Goal: Find specific page/section: Find specific page/section

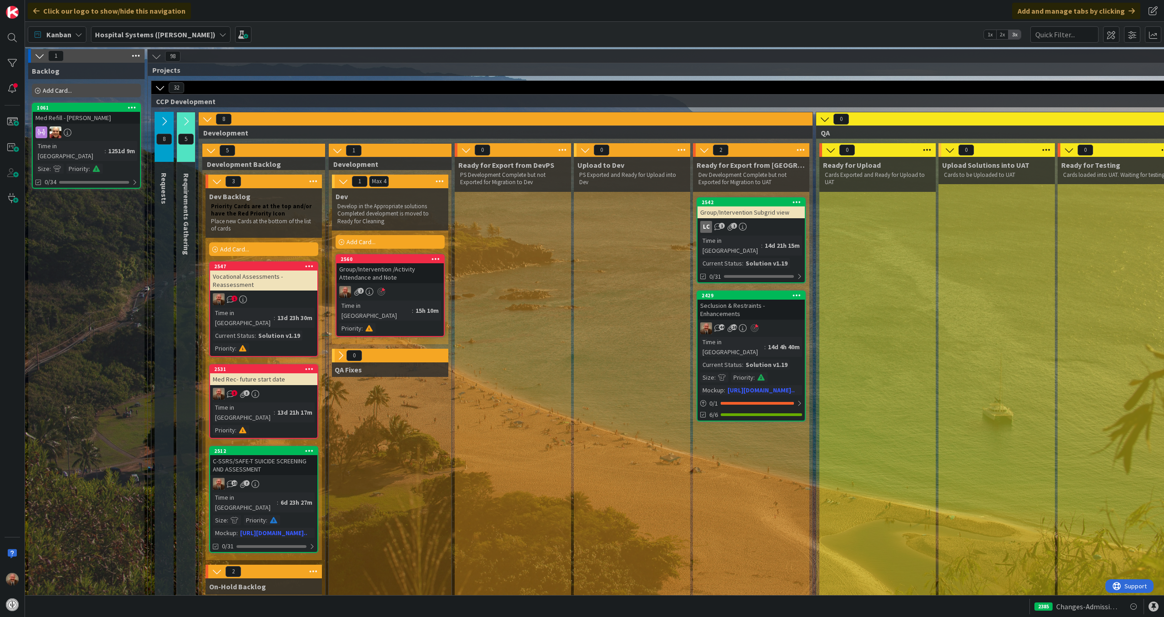
click at [781, 228] on div "LC 1 1" at bounding box center [751, 227] width 107 height 12
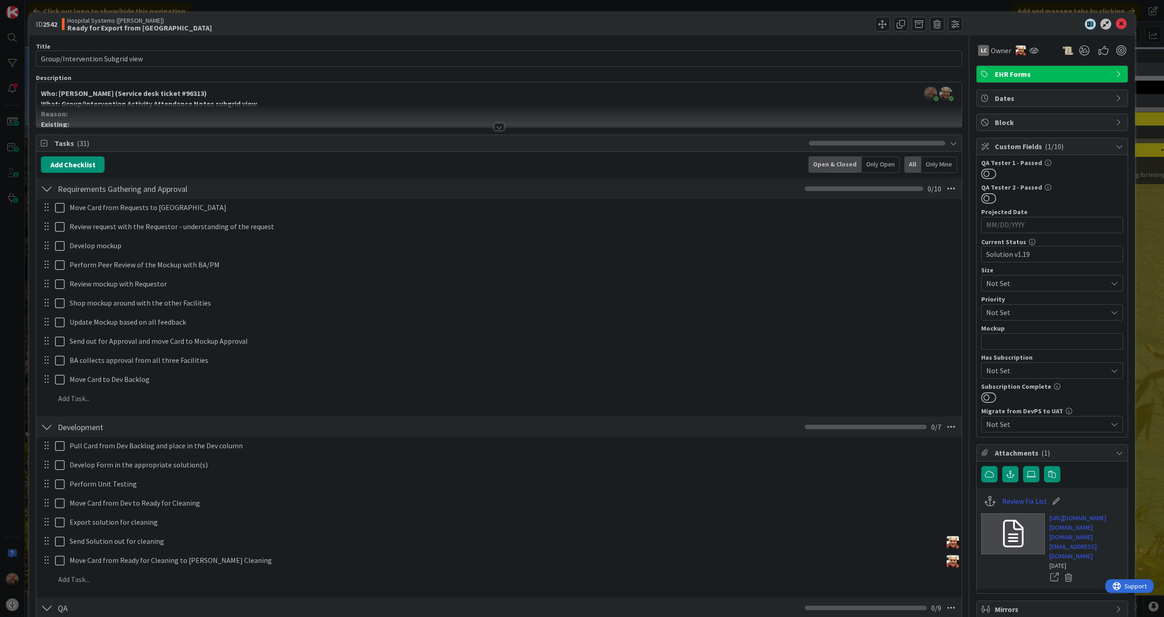
click at [495, 130] on div at bounding box center [499, 126] width 10 height 7
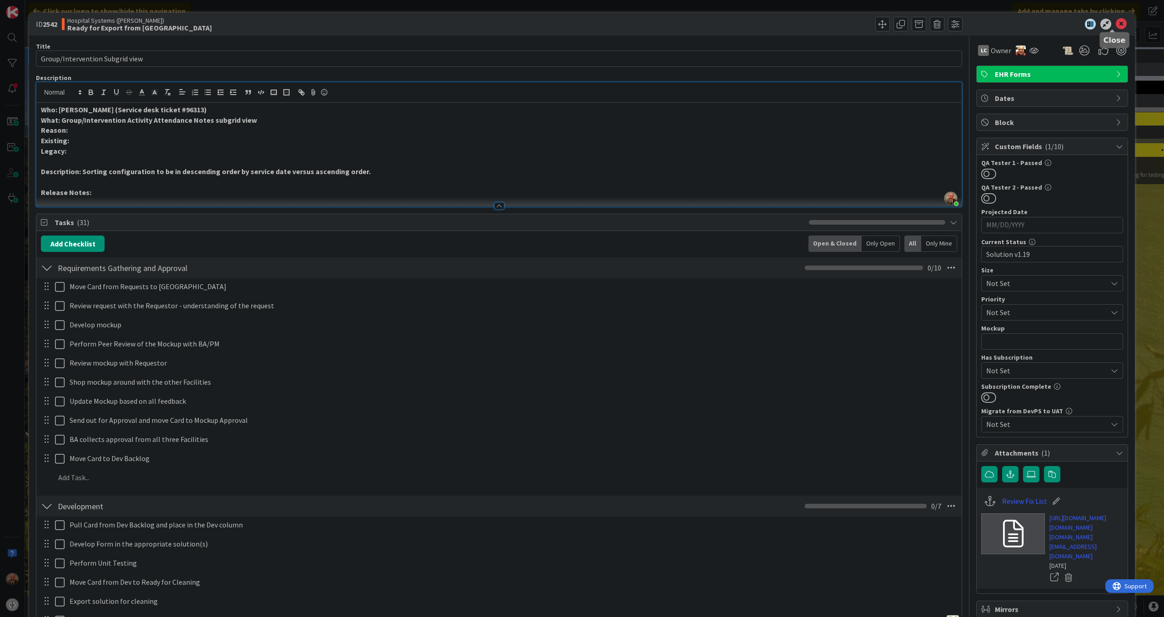
click at [1116, 24] on icon at bounding box center [1121, 24] width 11 height 11
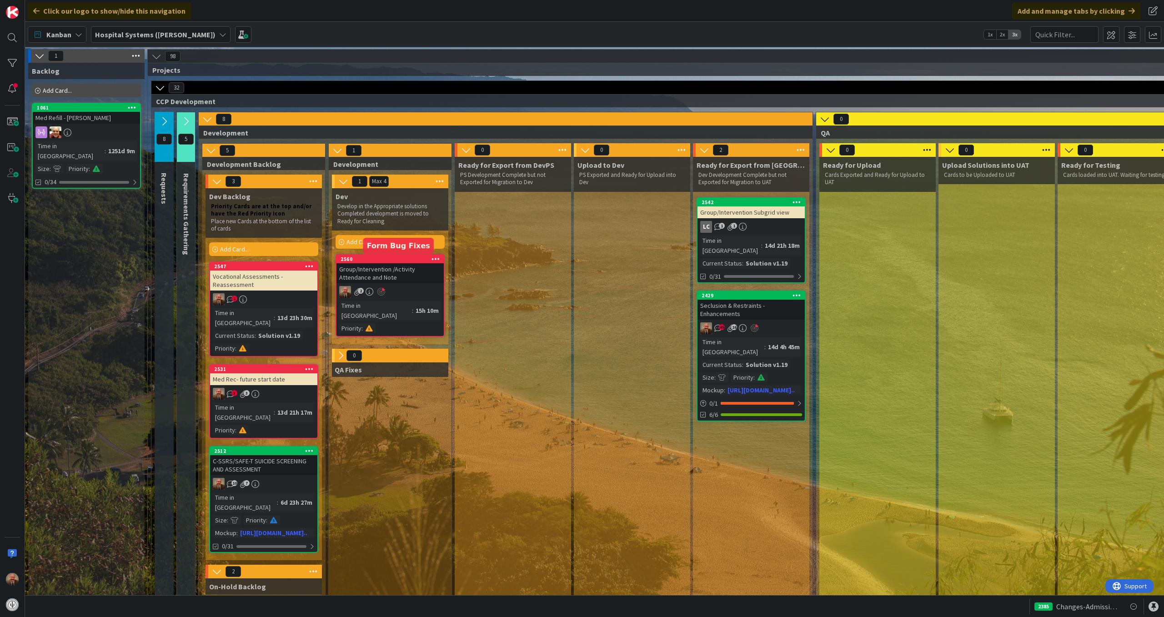
click at [384, 262] on div "2560" at bounding box center [392, 259] width 103 height 6
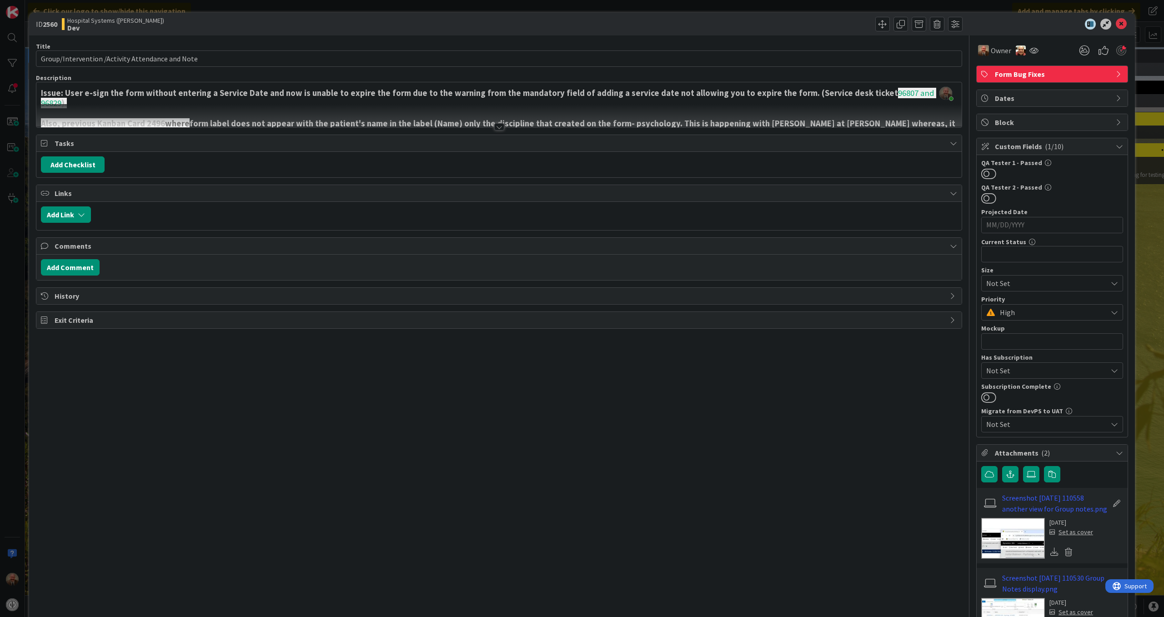
click at [494, 126] on div at bounding box center [499, 126] width 10 height 7
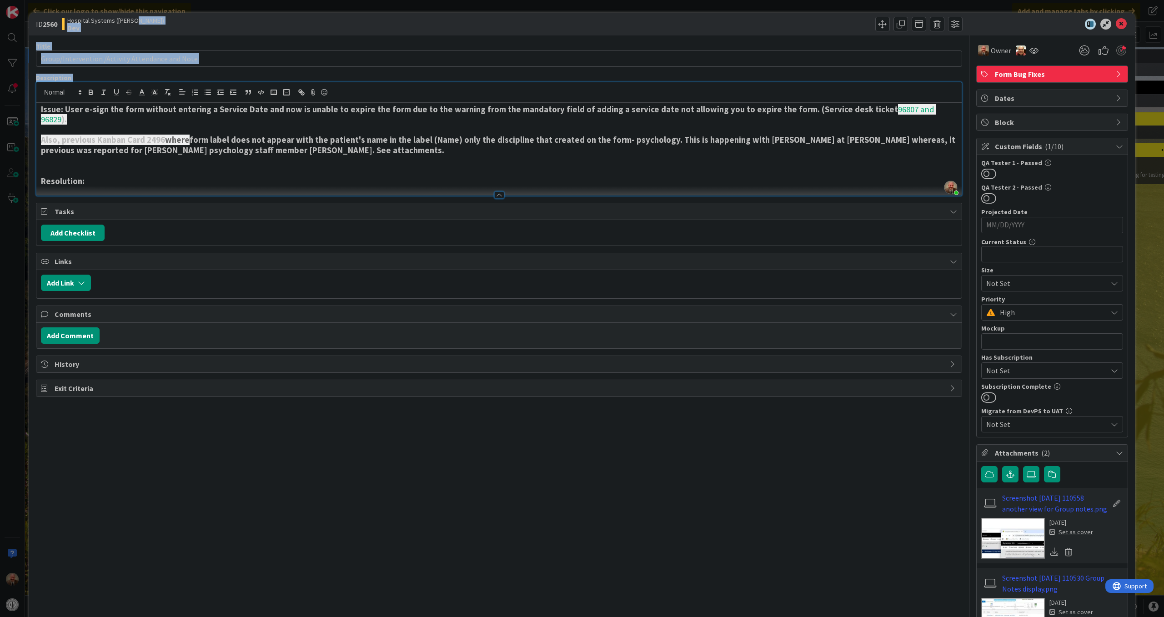
drag, startPoint x: 339, startPoint y: 16, endPoint x: 381, endPoint y: 75, distance: 72.0
click at [343, 116] on div "ID 2560 Hospital Systems (Ernie) Dev Title 48 / 128 Group/Intervention /Activit…" at bounding box center [582, 358] width 1106 height 691
click at [1116, 19] on icon at bounding box center [1121, 24] width 11 height 11
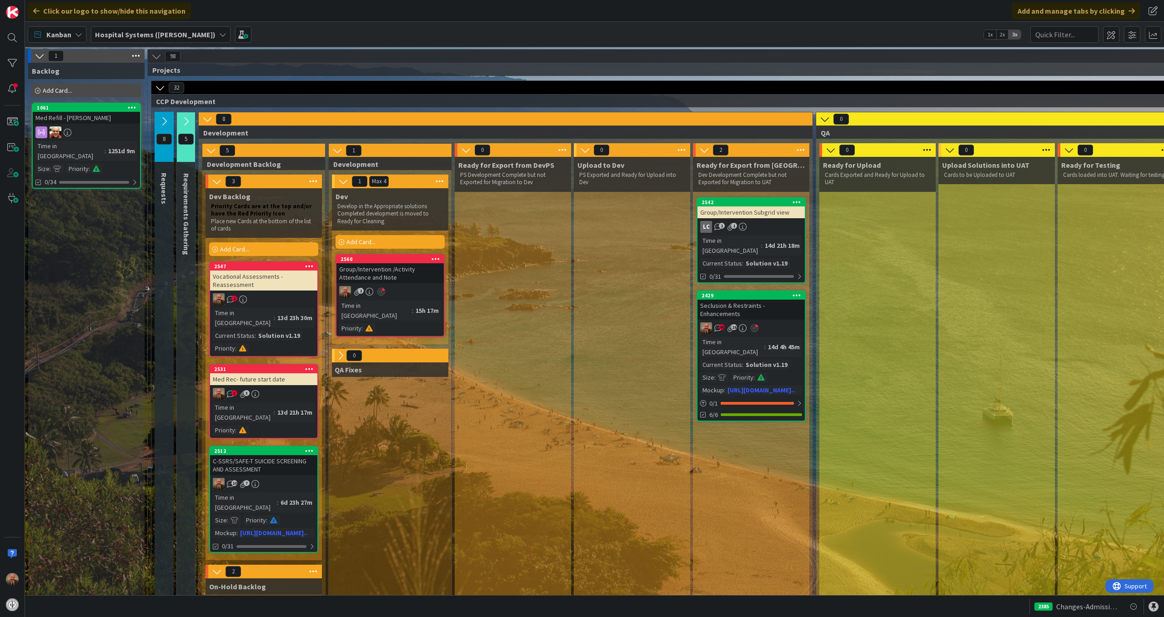
click at [264, 285] on div "Vocational Assessments -Reassessment" at bounding box center [263, 281] width 107 height 20
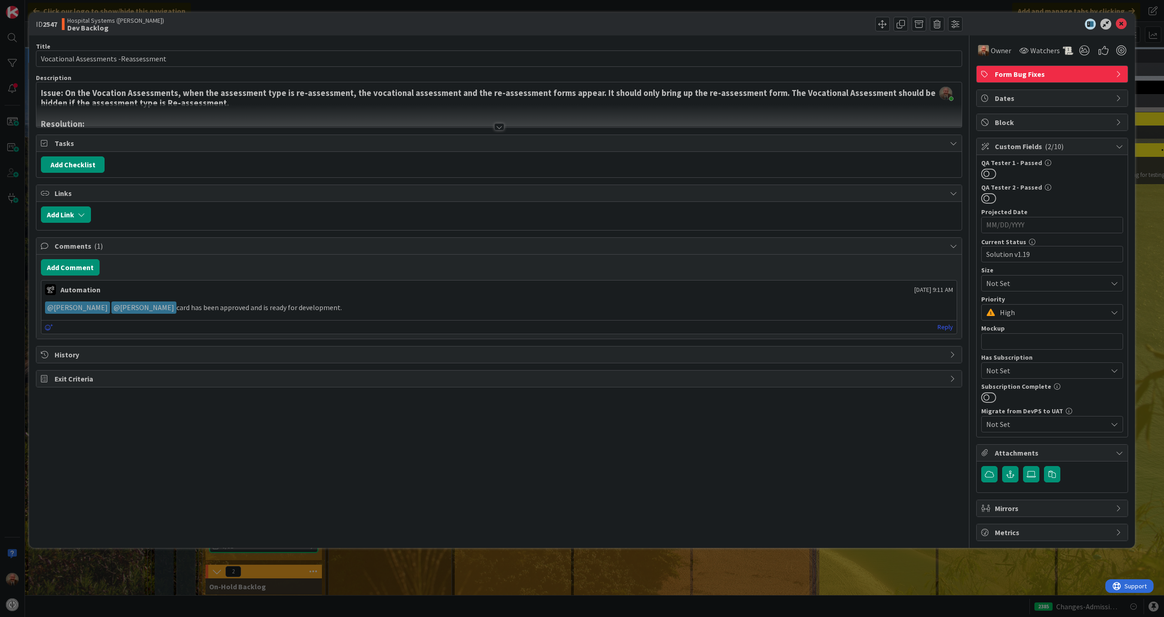
click at [496, 127] on div at bounding box center [499, 126] width 10 height 7
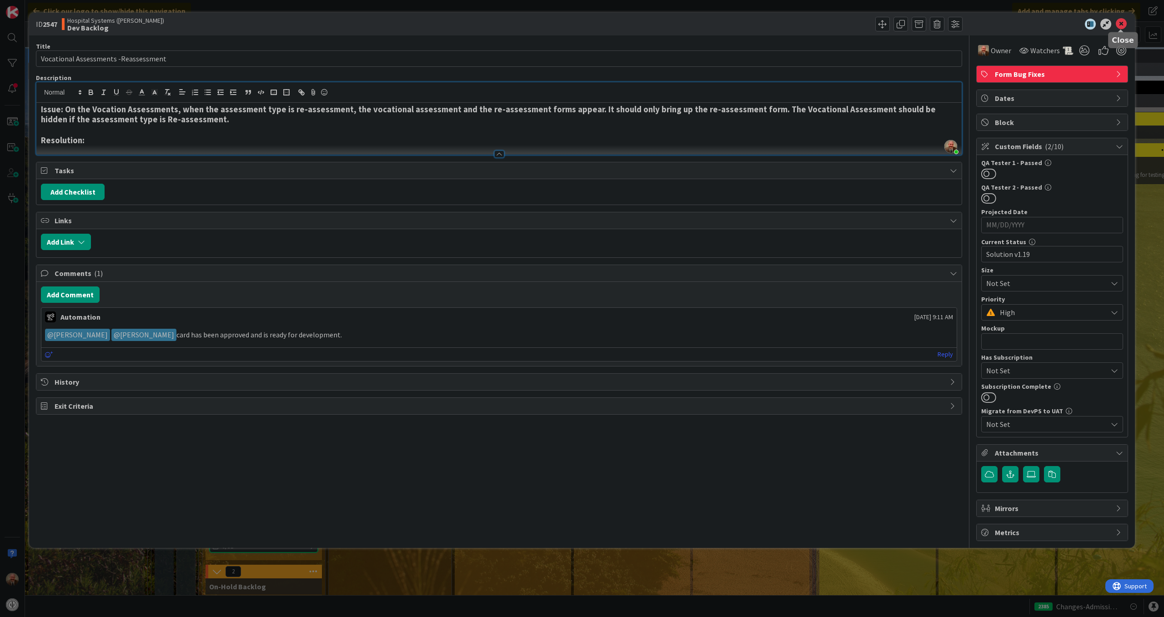
click at [1122, 24] on icon at bounding box center [1121, 24] width 11 height 11
